Goal: Task Accomplishment & Management: Use online tool/utility

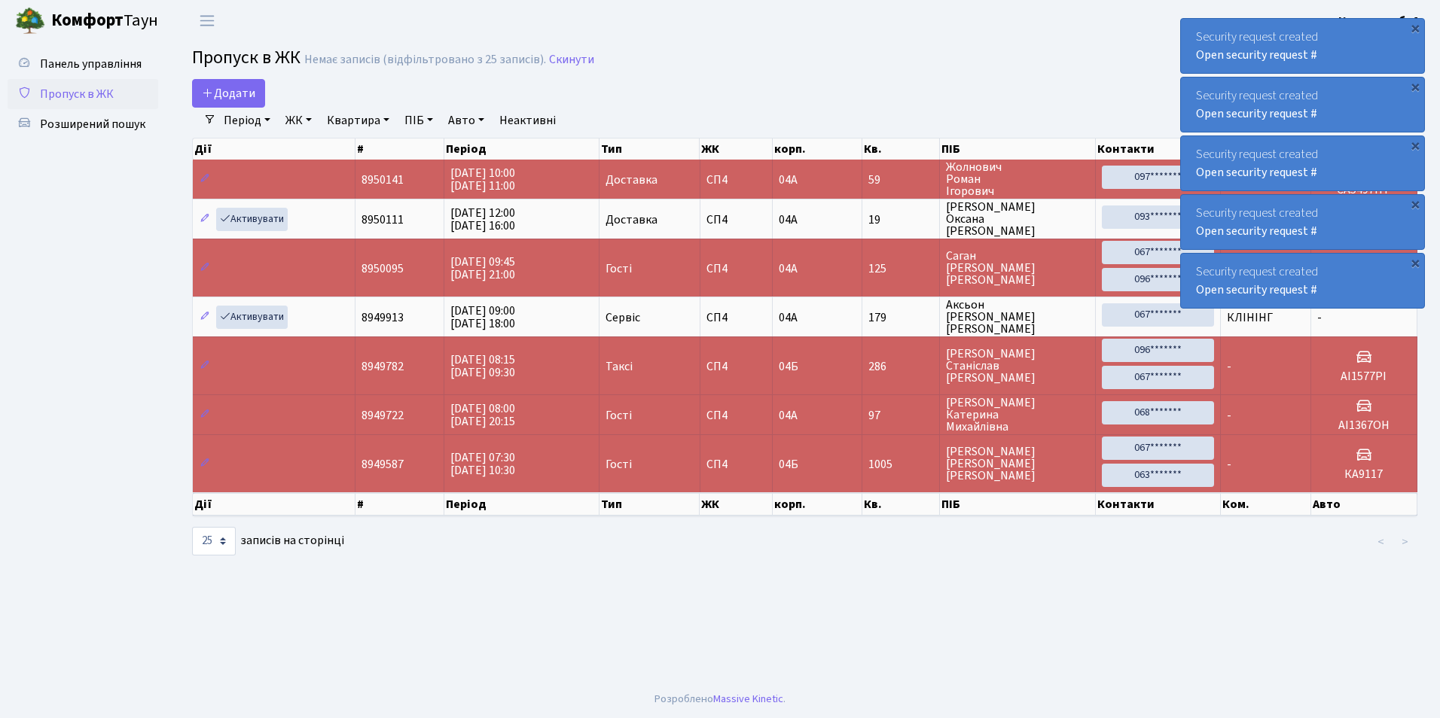
select select "25"
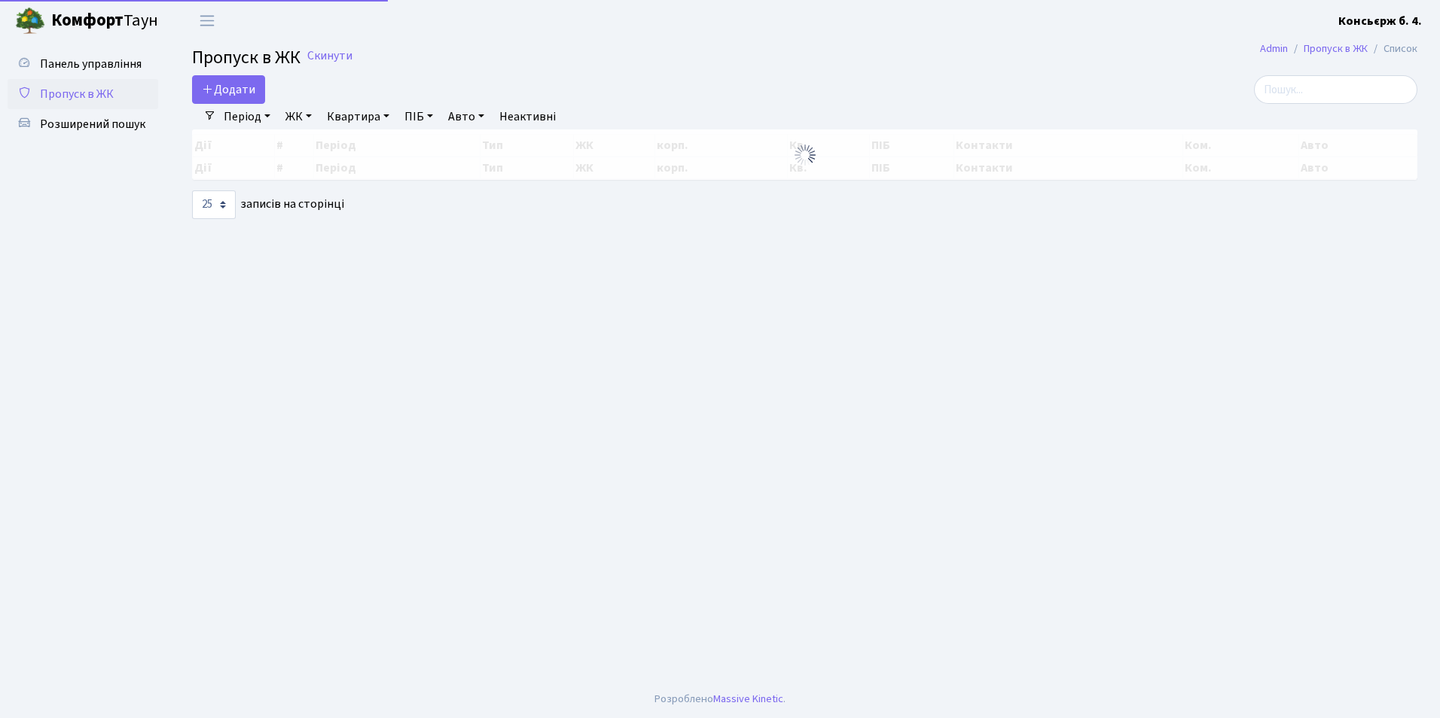
select select "25"
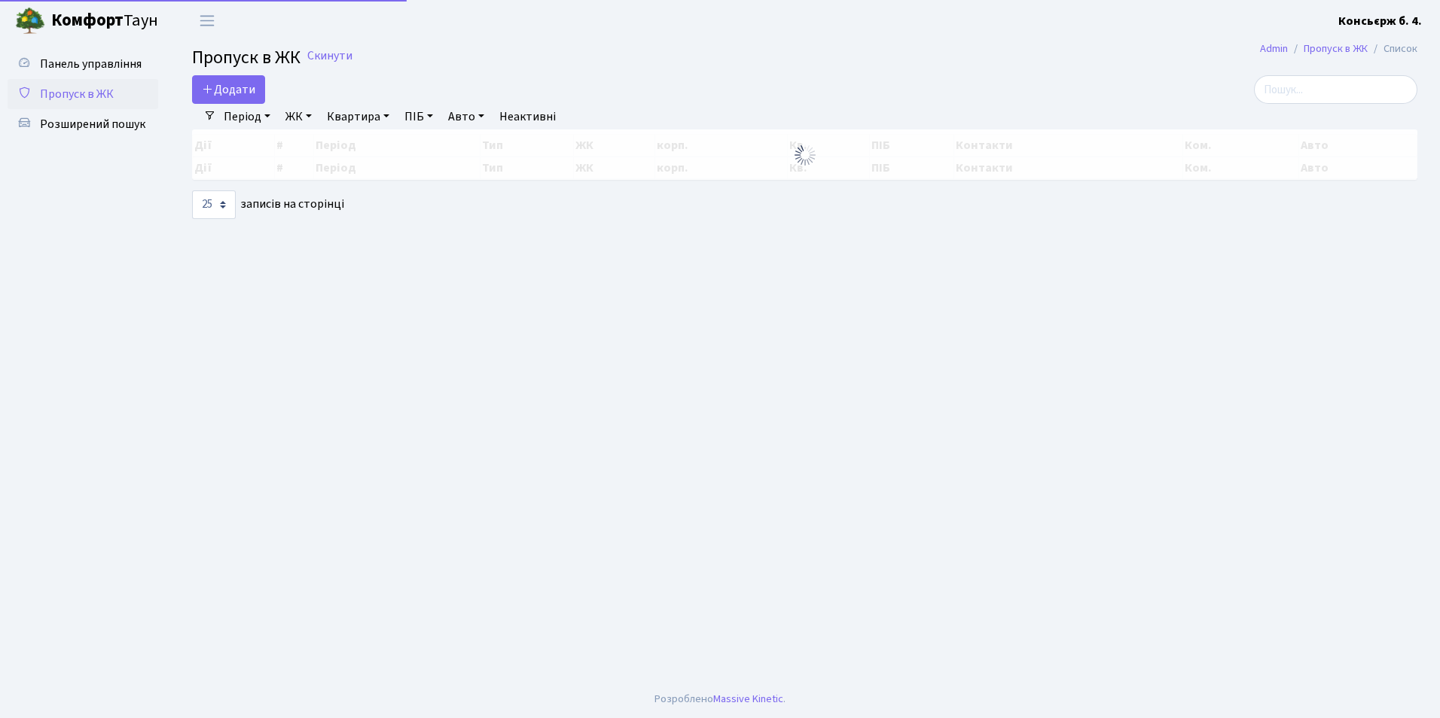
select select "25"
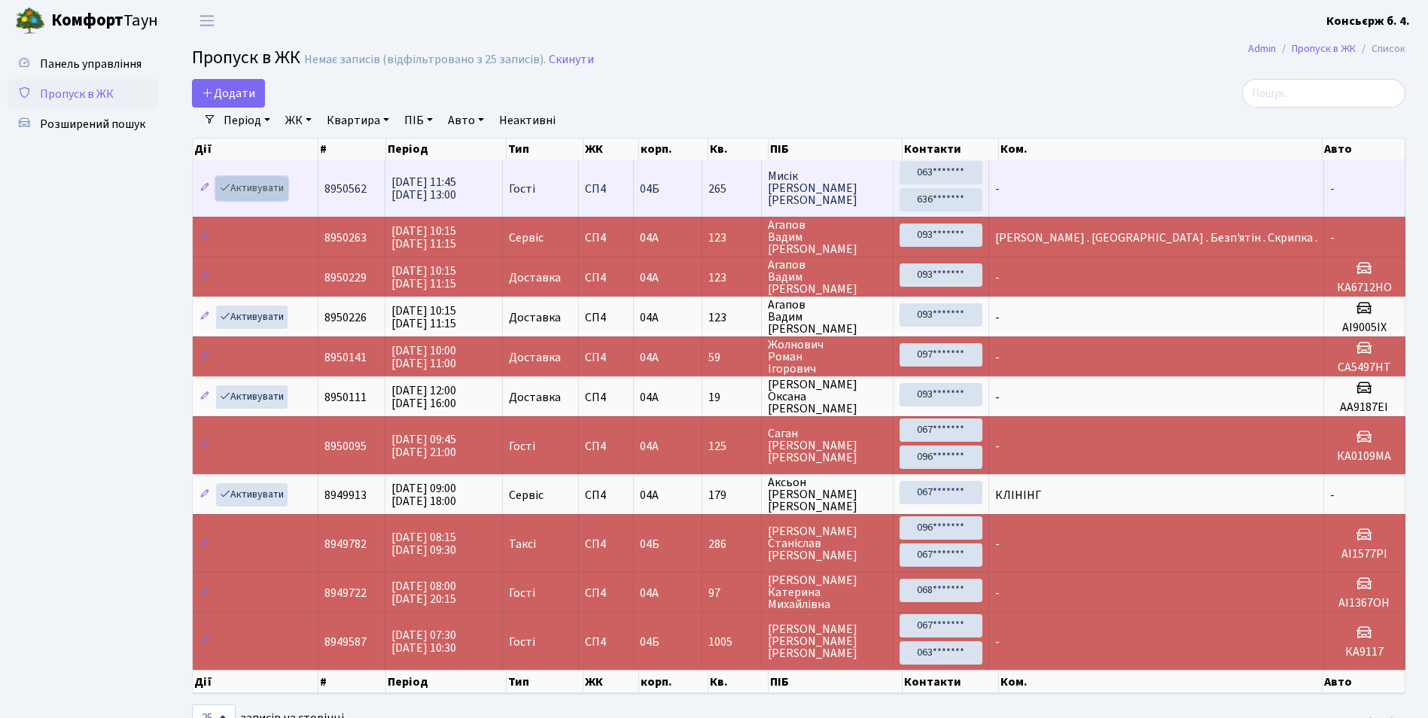
click at [242, 181] on link "Активувати" at bounding box center [252, 188] width 72 height 23
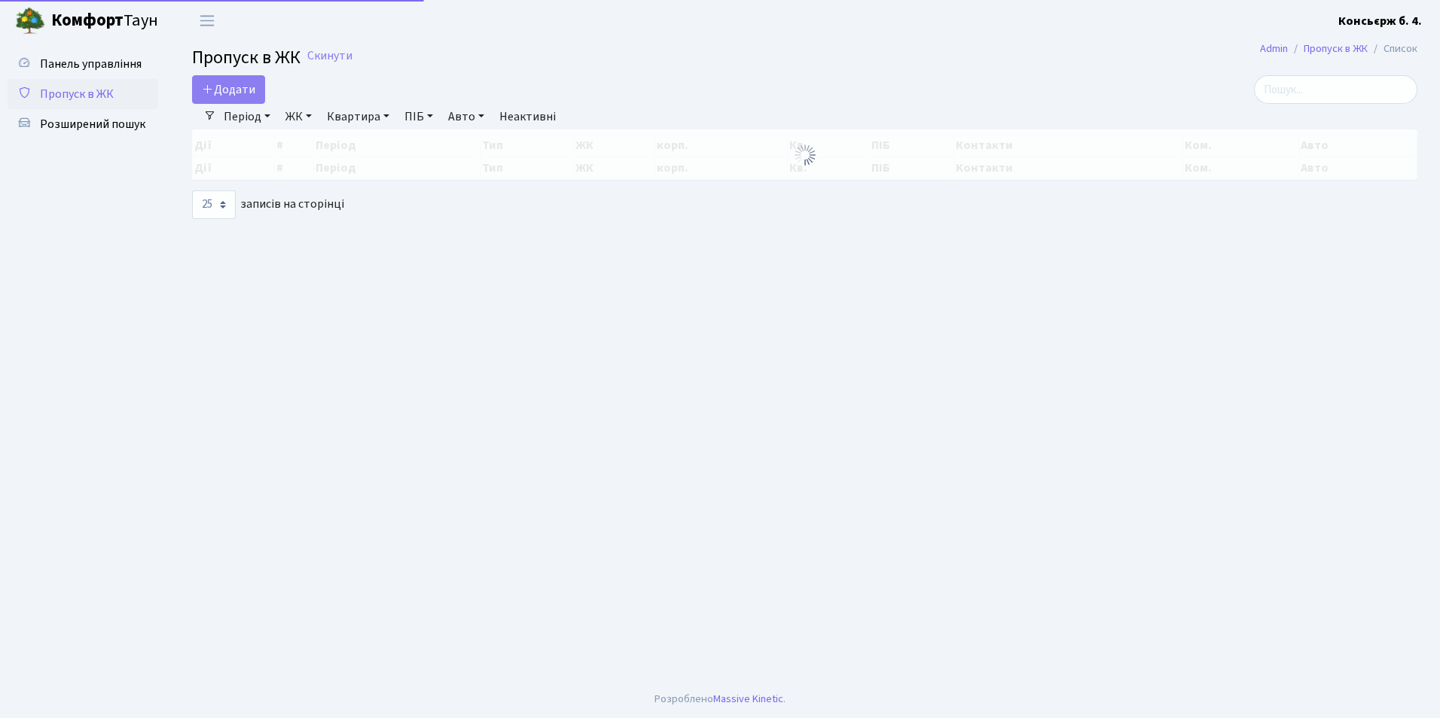
select select "25"
